Goal: Communication & Community: Answer question/provide support

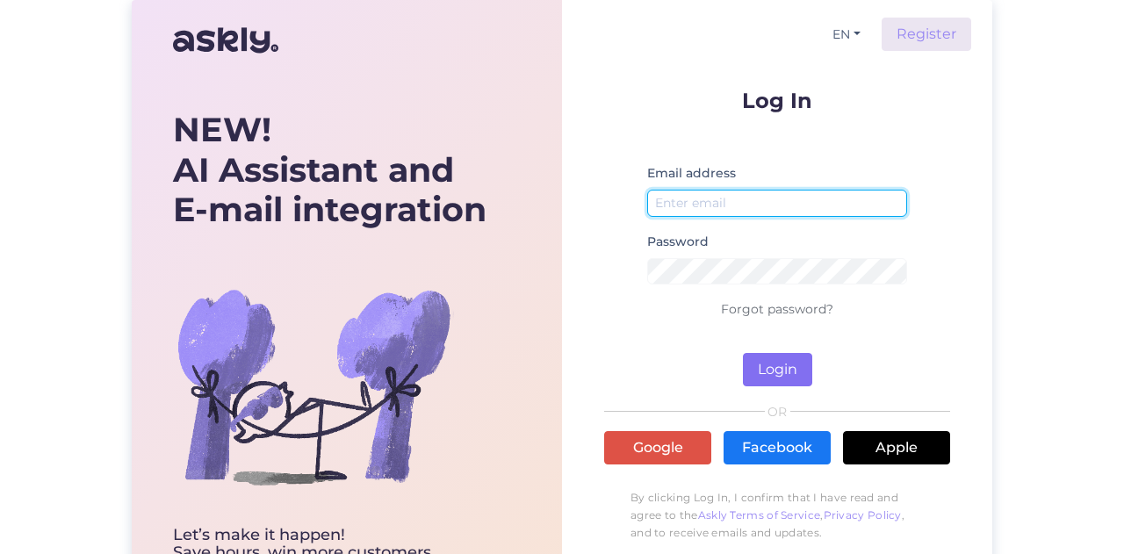
type input "[EMAIL_ADDRESS][DOMAIN_NAME]"
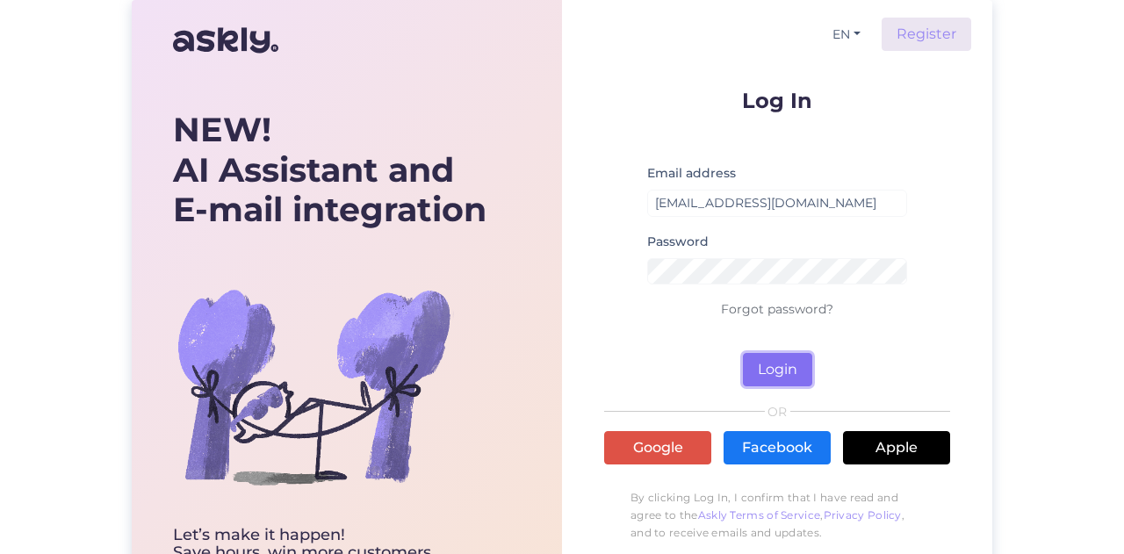
click at [773, 366] on button "Login" at bounding box center [777, 369] width 69 height 33
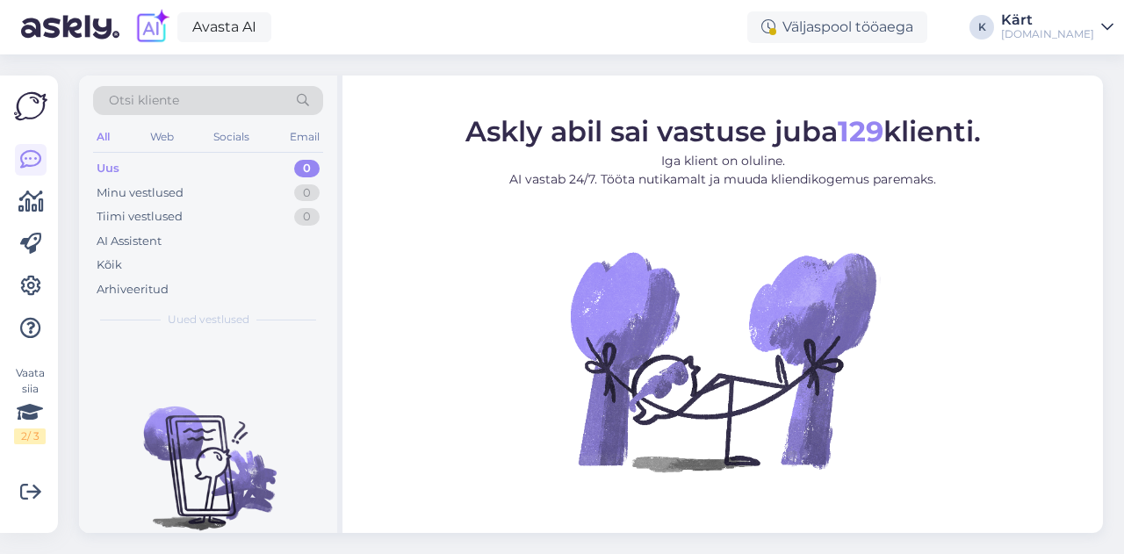
click at [1096, 31] on link "[PERSON_NAME][DOMAIN_NAME]" at bounding box center [1057, 27] width 112 height 28
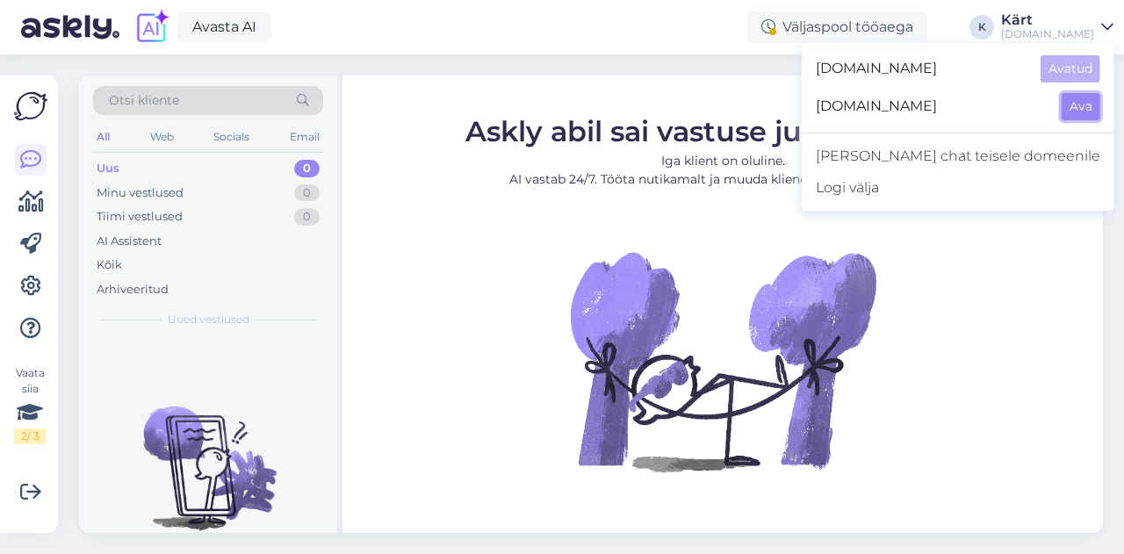
click at [1085, 110] on button "Ava" at bounding box center [1081, 106] width 39 height 27
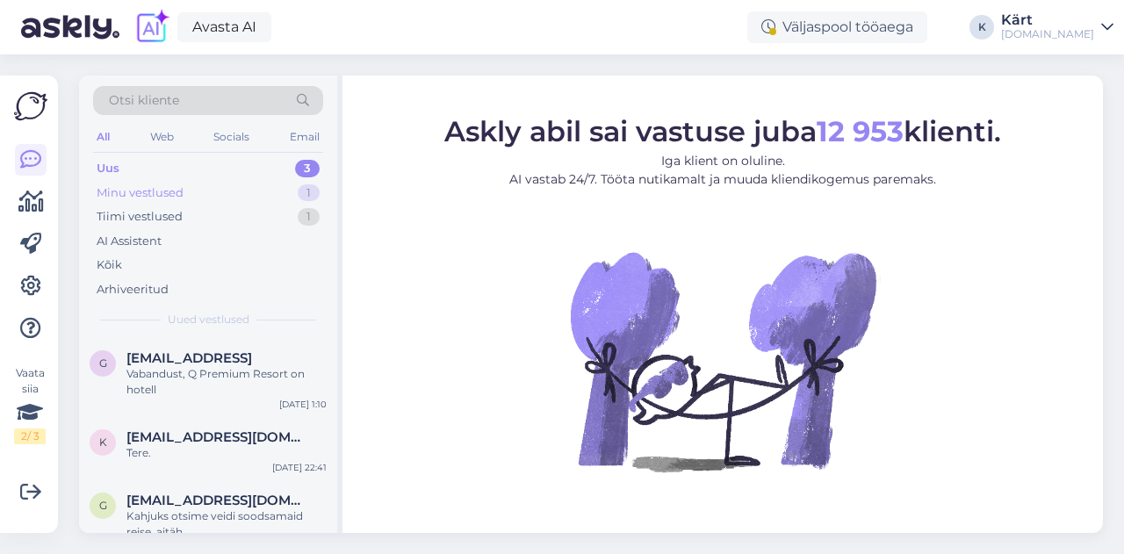
click at [212, 191] on div "Minu vestlused 1" at bounding box center [208, 193] width 230 height 25
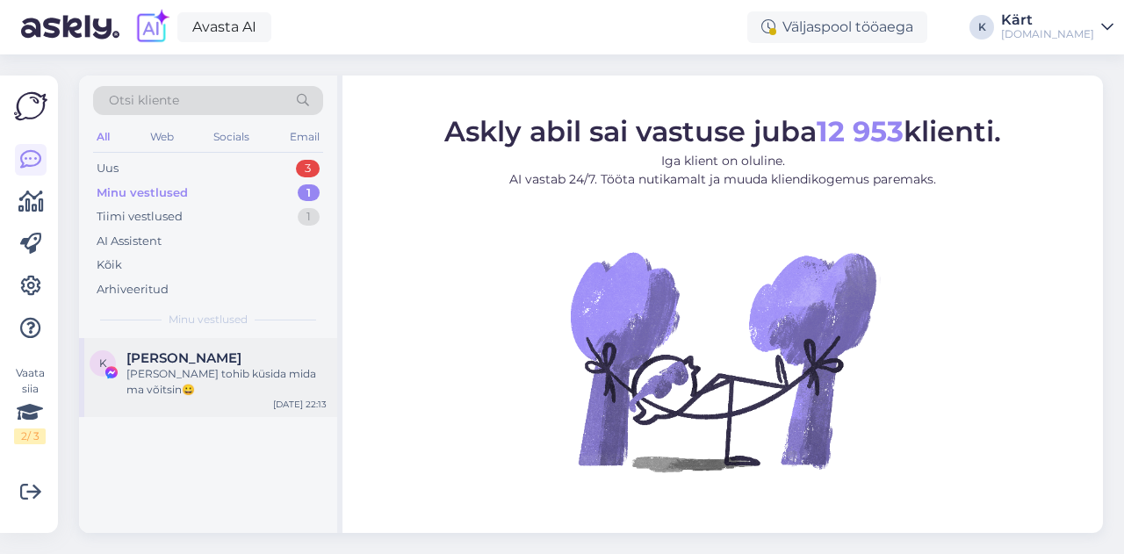
click at [220, 375] on div "[PERSON_NAME] tohib küsida mida ma võitsin😀" at bounding box center [226, 382] width 200 height 32
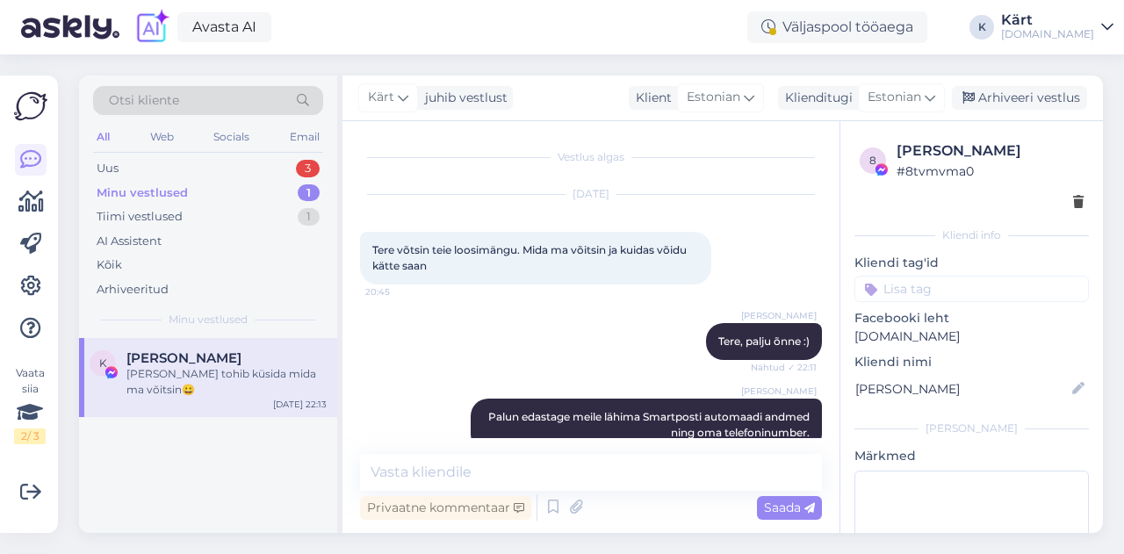
scroll to position [183, 0]
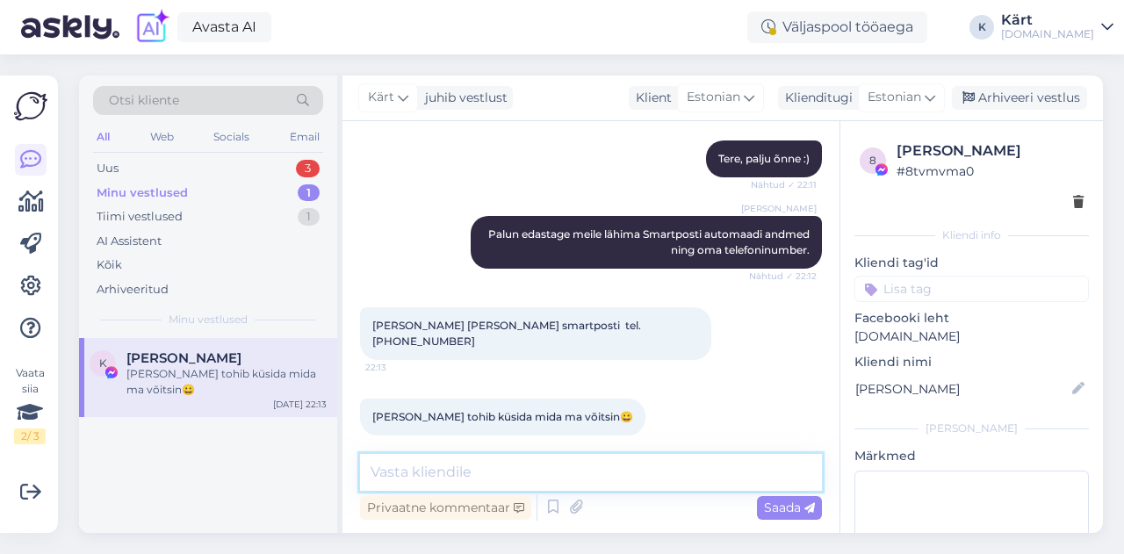
click at [639, 465] on textarea at bounding box center [591, 472] width 462 height 37
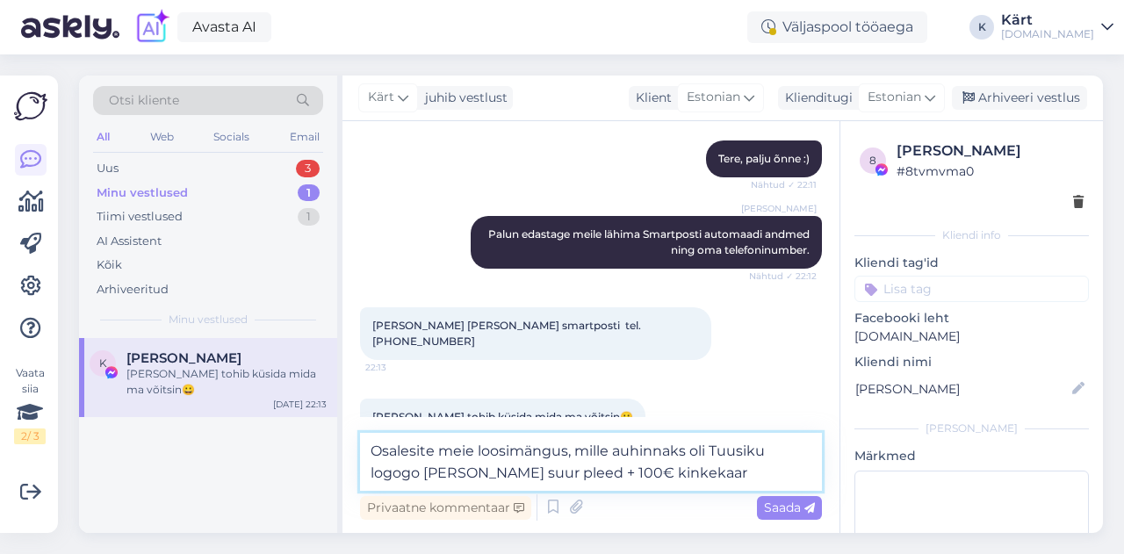
type textarea "Osalesite meie loosimängus, mille auhinnaks oli Tuusiku logogo [PERSON_NAME] su…"
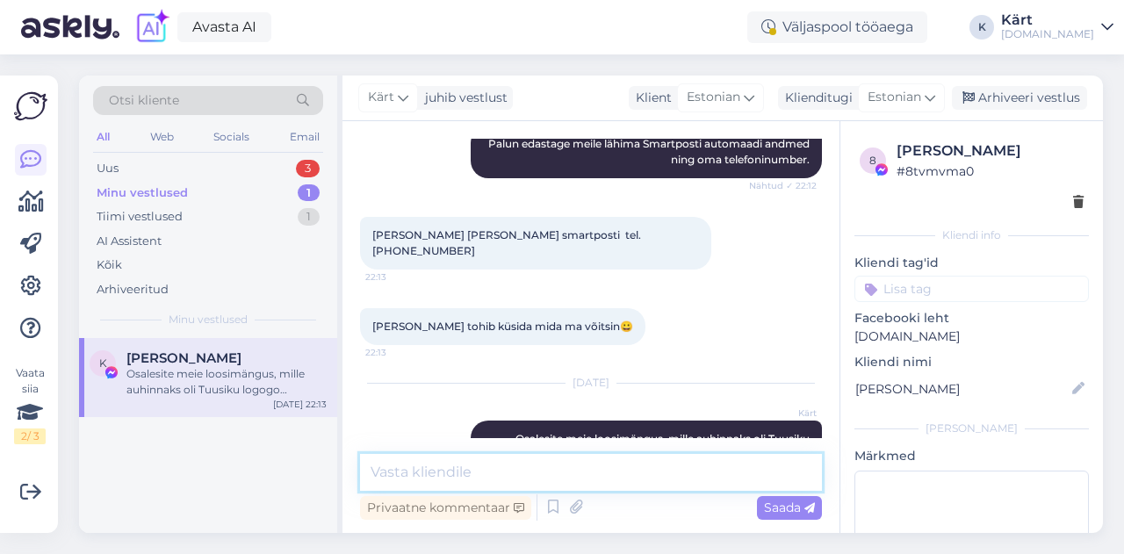
scroll to position [311, 0]
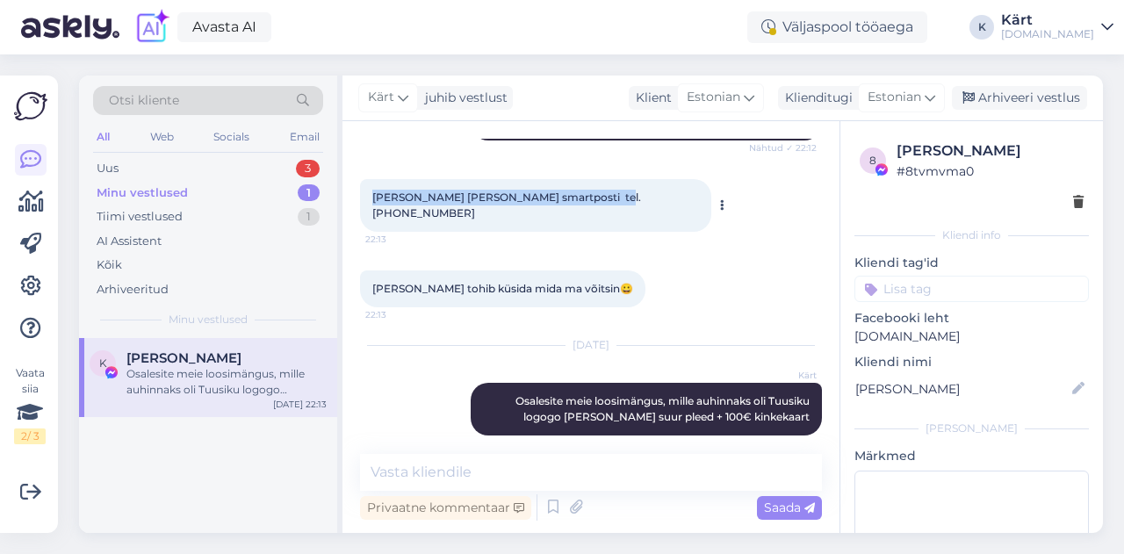
drag, startPoint x: 370, startPoint y: 192, endPoint x: 601, endPoint y: 201, distance: 231.1
click at [601, 201] on div "[PERSON_NAME] [PERSON_NAME] smartposti tel.58047803 22:13" at bounding box center [535, 205] width 351 height 53
copy span "[PERSON_NAME] [PERSON_NAME] smartposti tel.[PHONE_NUMBER]"
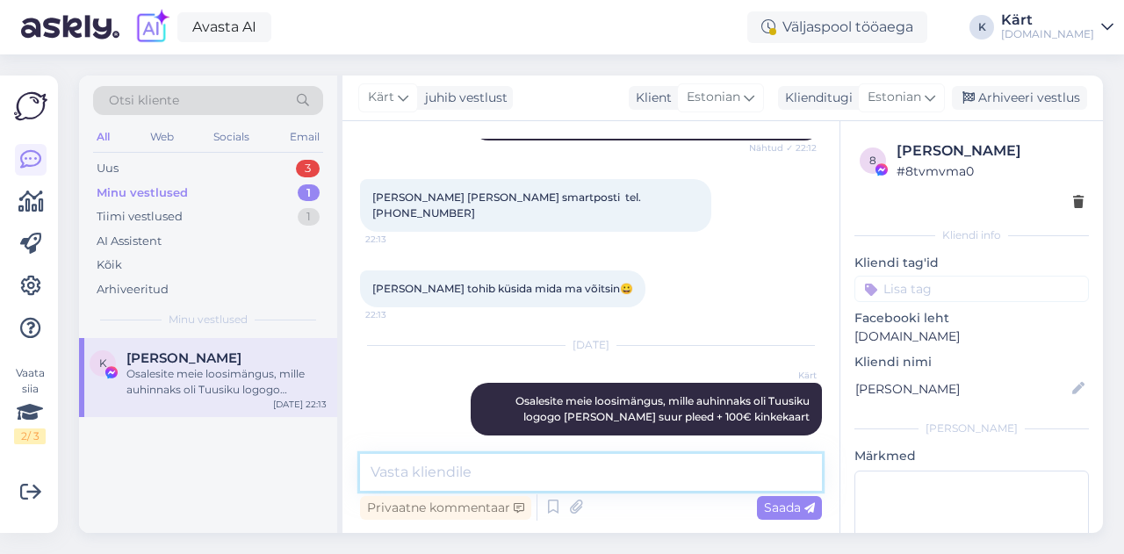
click at [506, 479] on textarea at bounding box center [591, 472] width 462 height 37
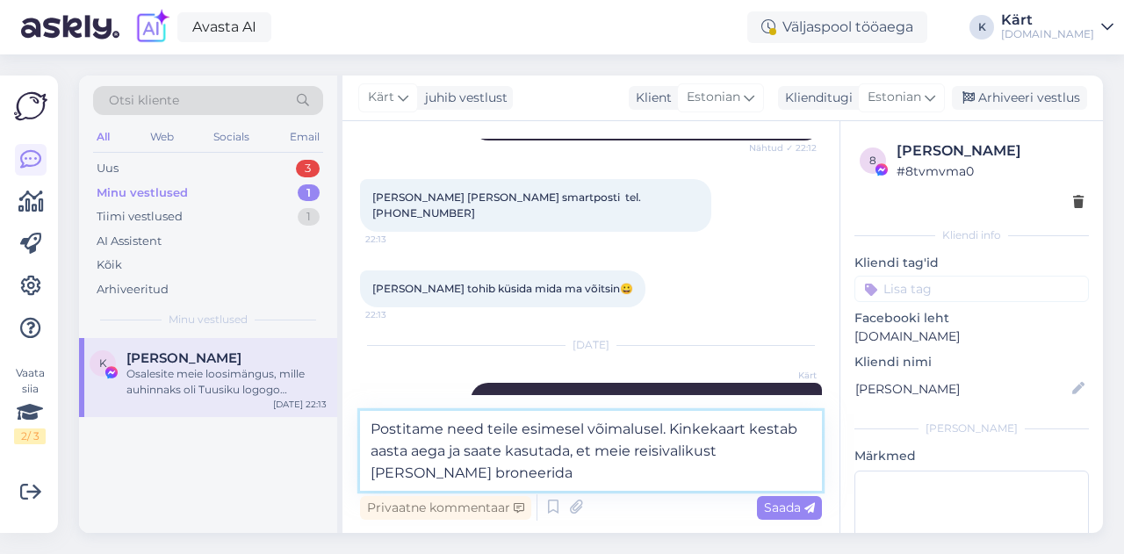
type textarea "Postitame need teile esimesel võimalusel. Kinkekaart kestab aasta aega ja saate…"
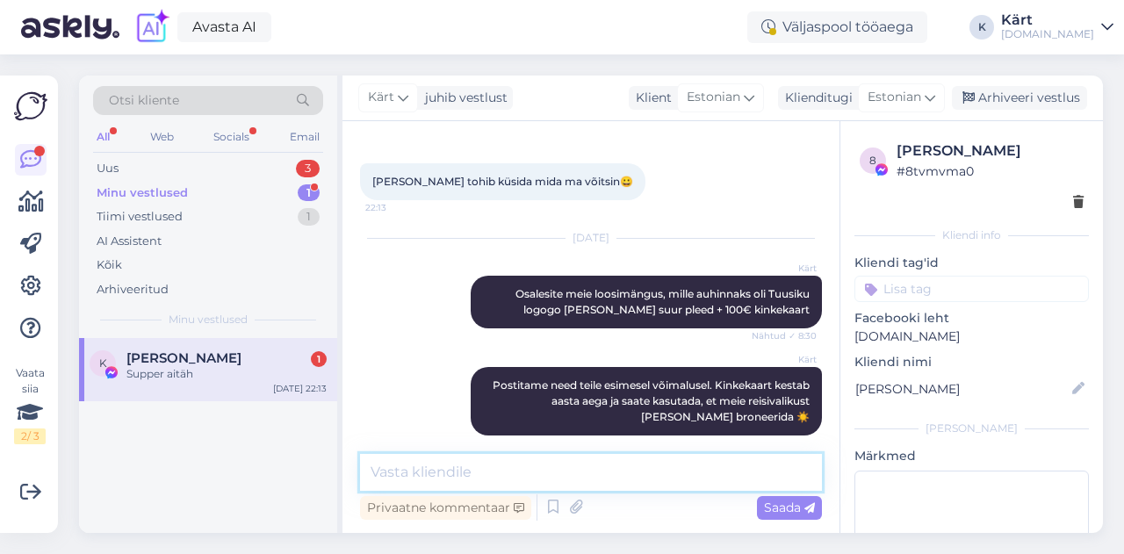
scroll to position [494, 0]
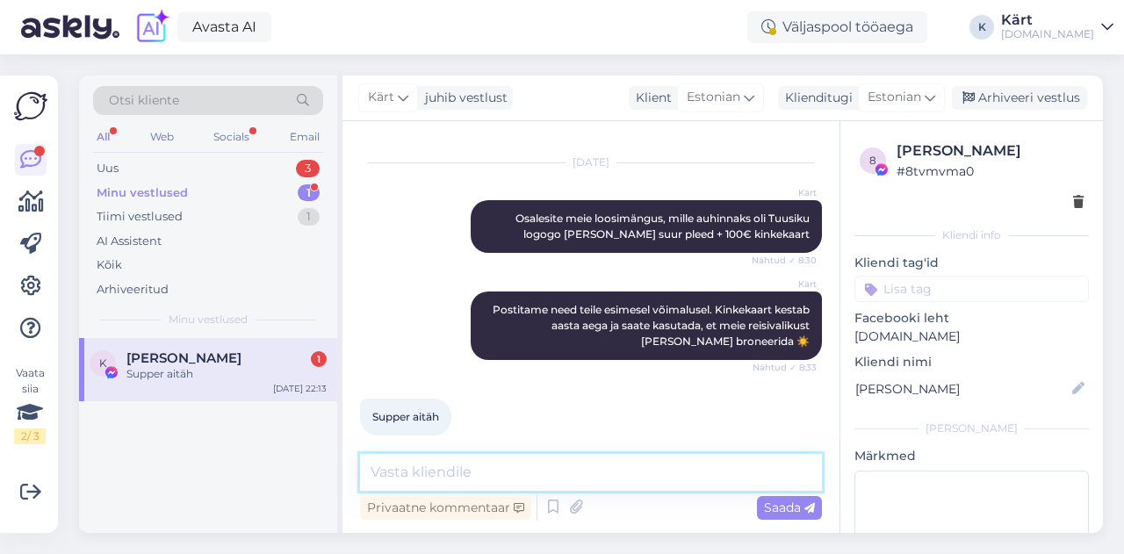
click at [453, 468] on textarea at bounding box center [591, 472] width 462 height 37
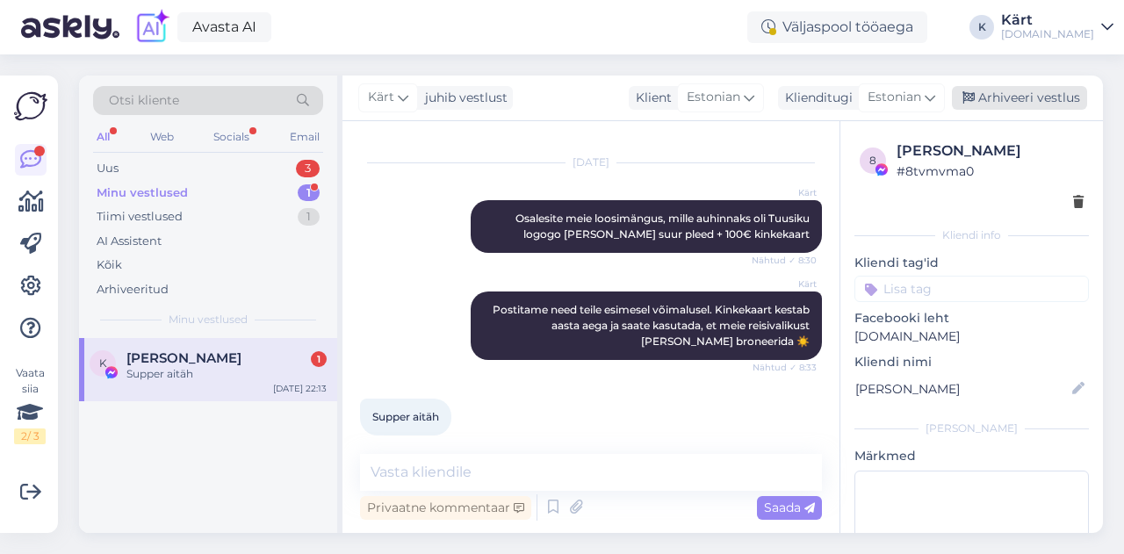
click at [1020, 94] on div "Arhiveeri vestlus" at bounding box center [1019, 98] width 135 height 24
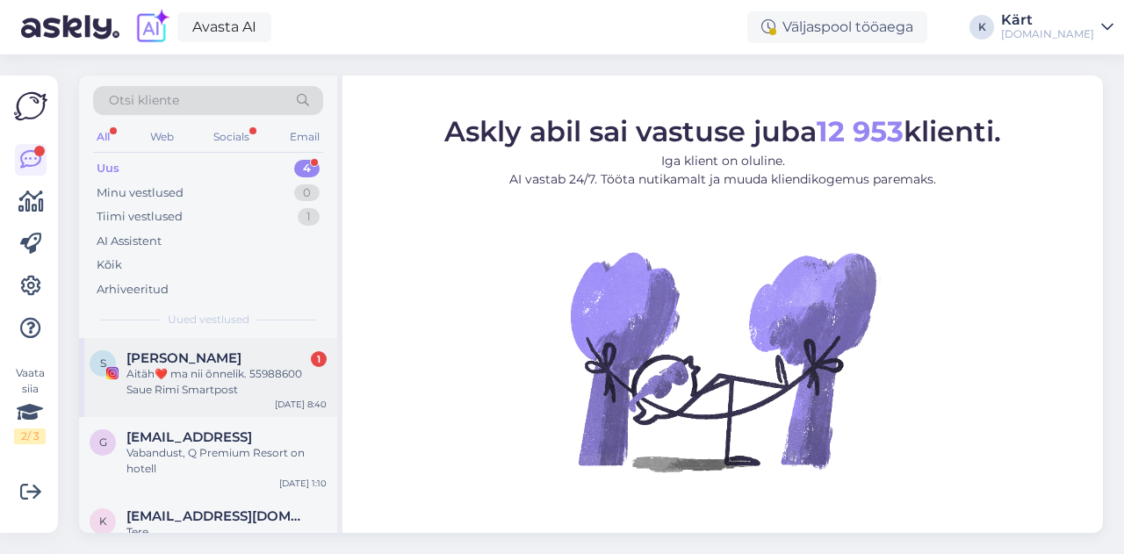
click at [204, 370] on div "Aitäh❤️ ma nii õnnelik. 55988600 Saue Rimi Smartpost" at bounding box center [226, 382] width 200 height 32
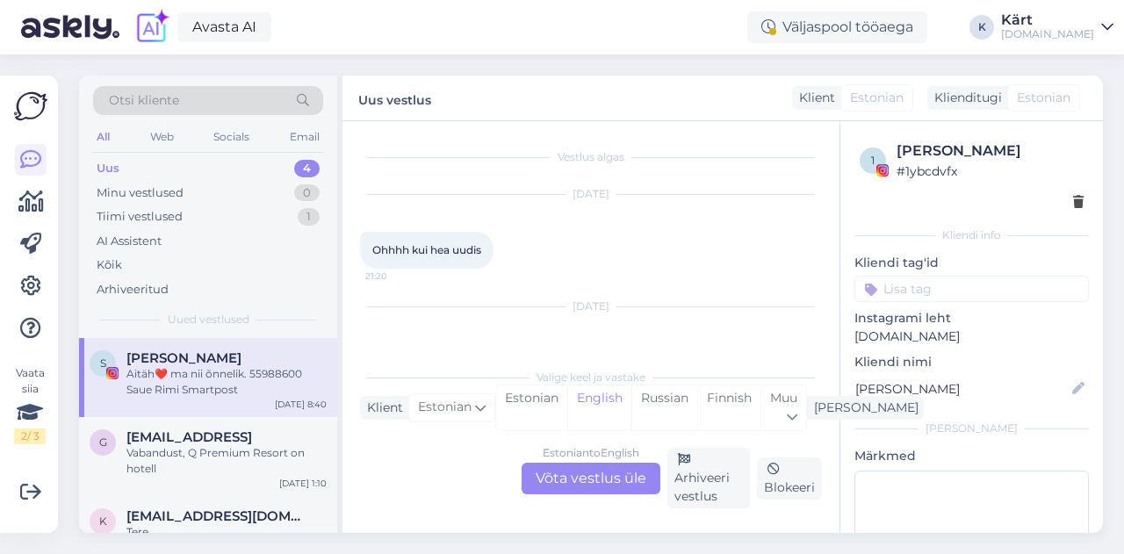
scroll to position [72, 0]
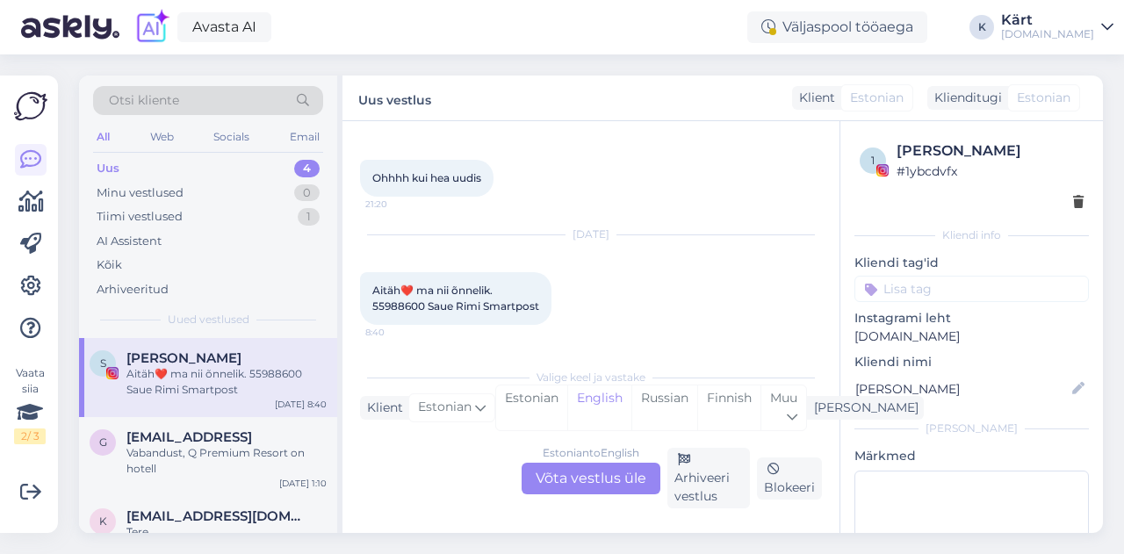
click at [567, 476] on div "Estonian to English Võta vestlus üle" at bounding box center [591, 479] width 139 height 32
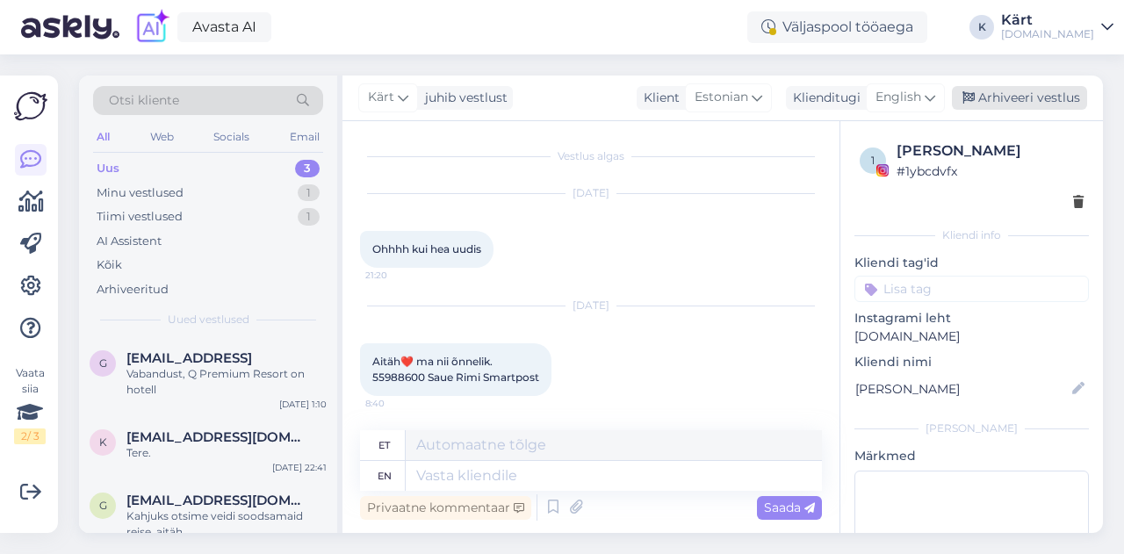
click at [1019, 97] on div "Arhiveeri vestlus" at bounding box center [1019, 98] width 135 height 24
